Goal: Information Seeking & Learning: Learn about a topic

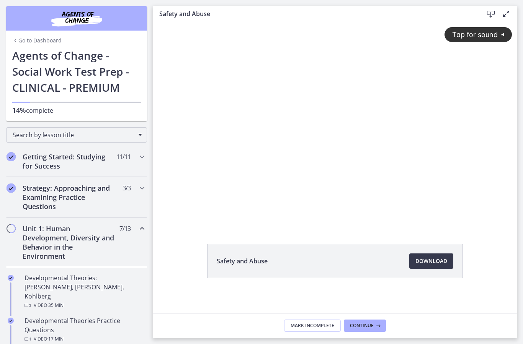
click at [149, 228] on div "Unit 1: Human Development, Diversity and Behavior in the Environment 7 / 13 Com…" at bounding box center [76, 243] width 153 height 50
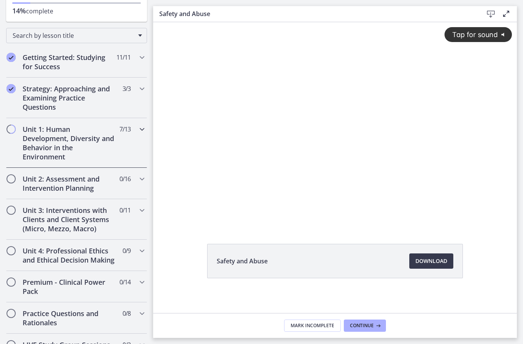
scroll to position [101, 0]
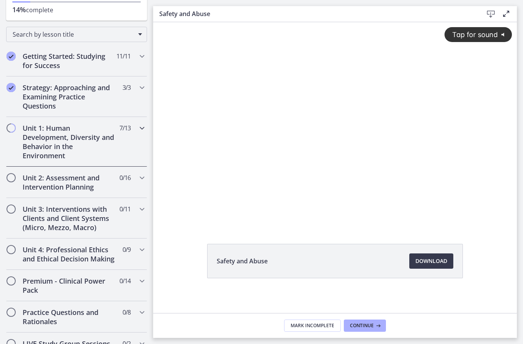
click at [131, 135] on div "Unit 1: Human Development, Diversity and Behavior in the Environment 7 / 13 Com…" at bounding box center [76, 142] width 141 height 50
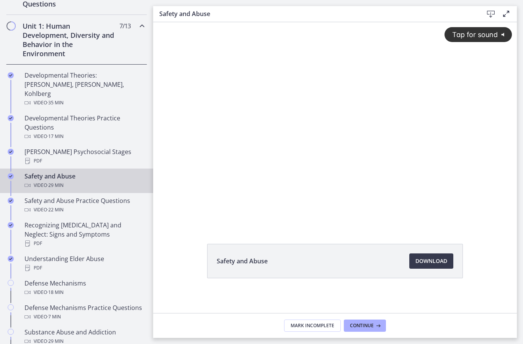
scroll to position [221, 0]
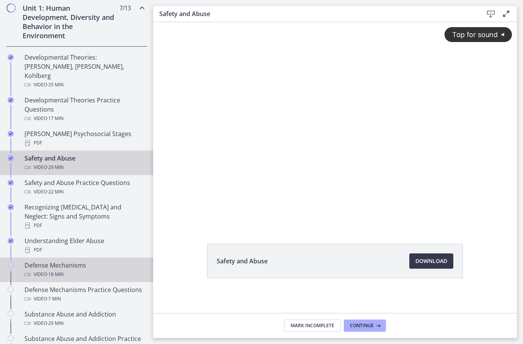
click at [77, 261] on div "Defense Mechanisms Video · 18 min" at bounding box center [83, 270] width 119 height 18
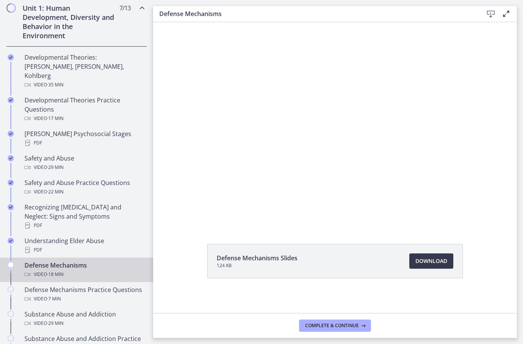
click at [321, 131] on div at bounding box center [334, 124] width 363 height 204
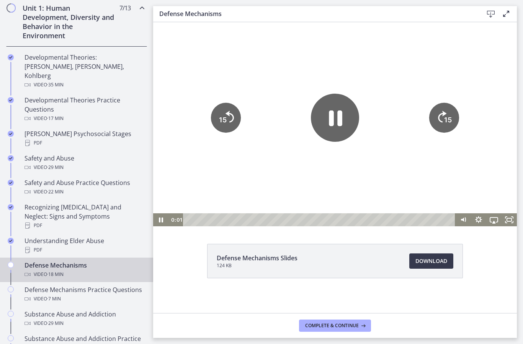
click at [324, 118] on icon "Pause" at bounding box center [335, 118] width 48 height 48
click at [327, 116] on icon "Play Video" at bounding box center [334, 117] width 43 height 43
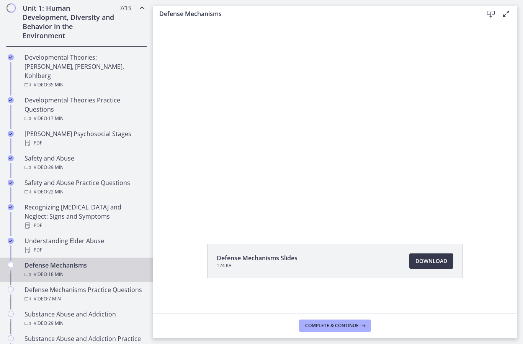
click at [316, 151] on div at bounding box center [334, 124] width 363 height 204
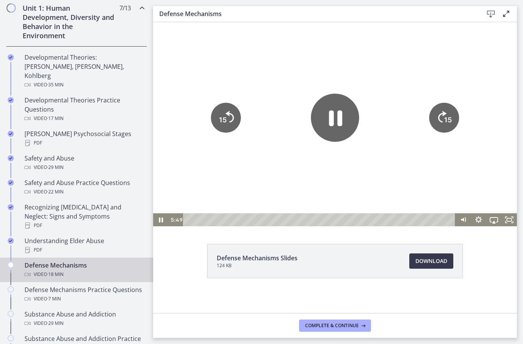
click at [337, 114] on icon "Pause" at bounding box center [335, 118] width 48 height 48
